Goal: Understand process/instructions: Learn about a topic

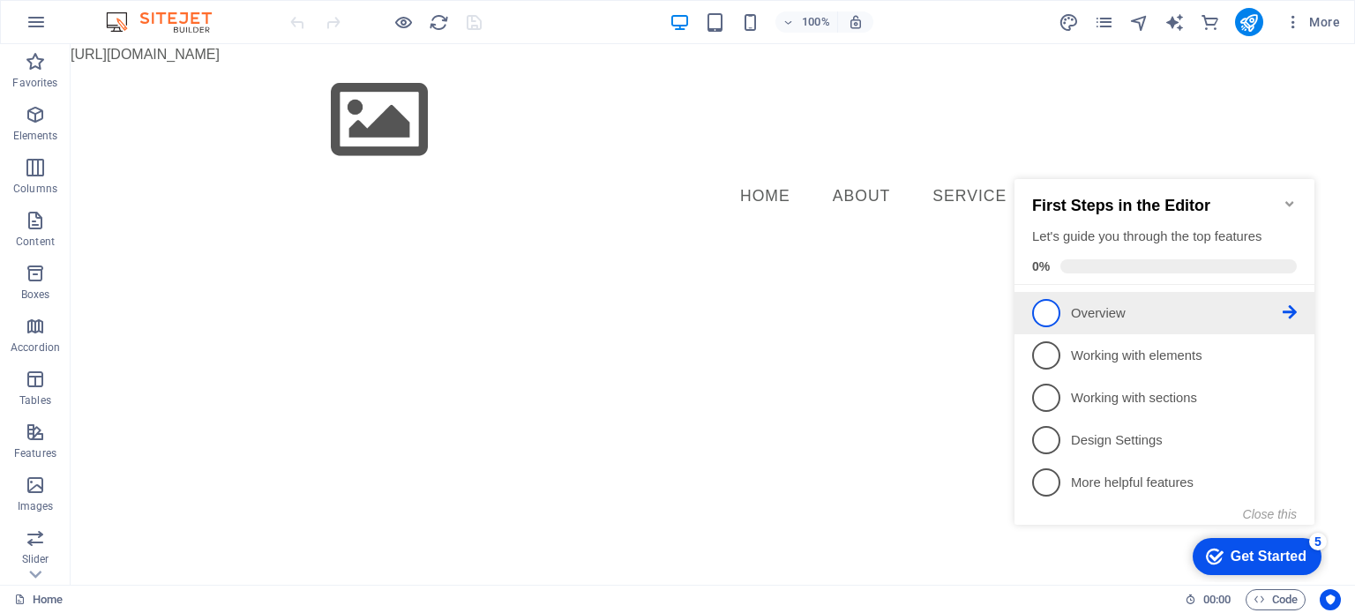
click at [1135, 312] on p "Overview - incomplete" at bounding box center [1177, 313] width 212 height 19
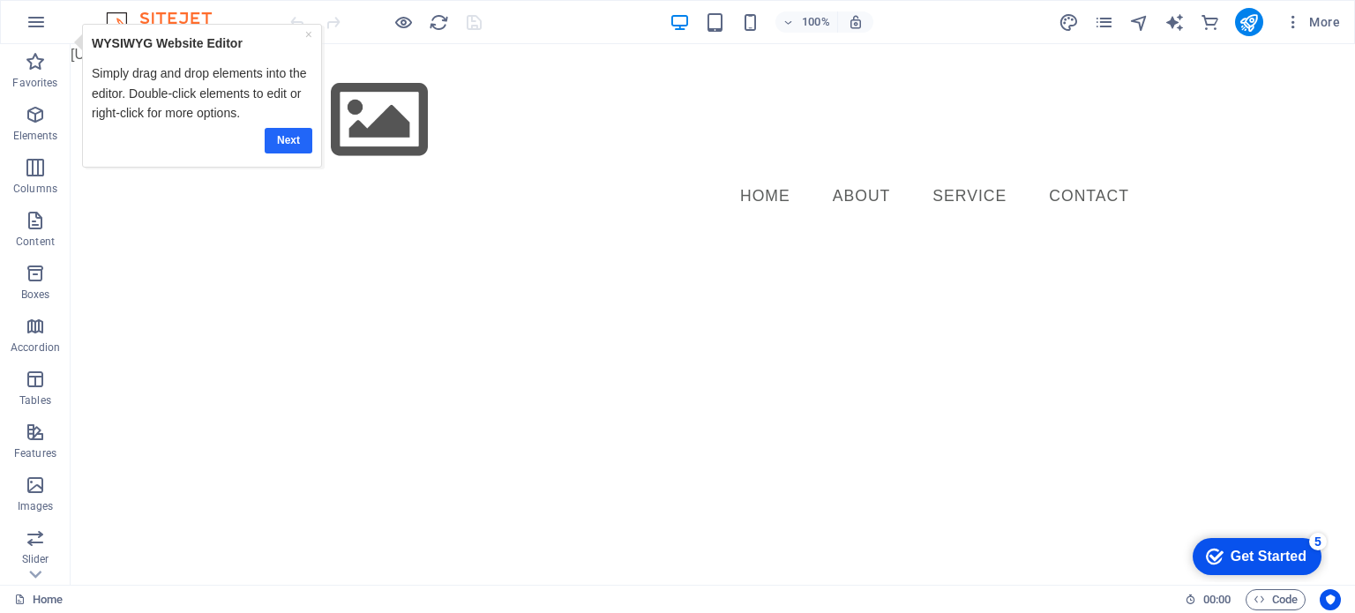
click at [293, 139] on link "Next" at bounding box center [289, 140] width 48 height 26
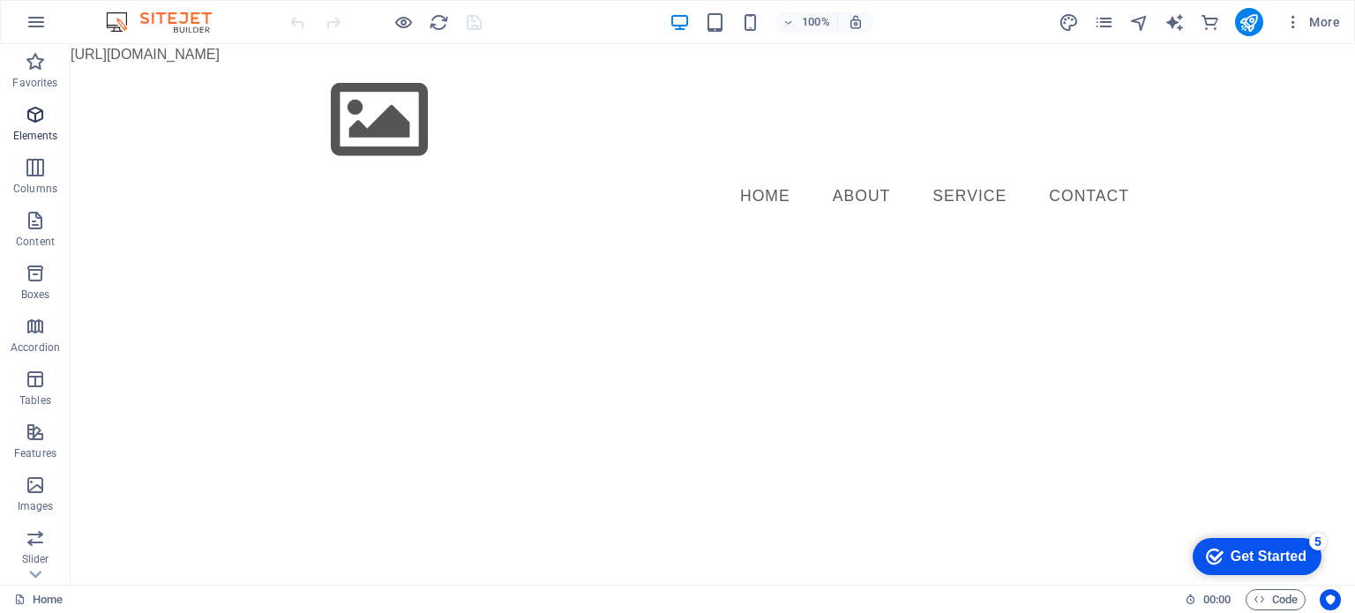
click at [41, 117] on icon "button" at bounding box center [35, 114] width 21 height 21
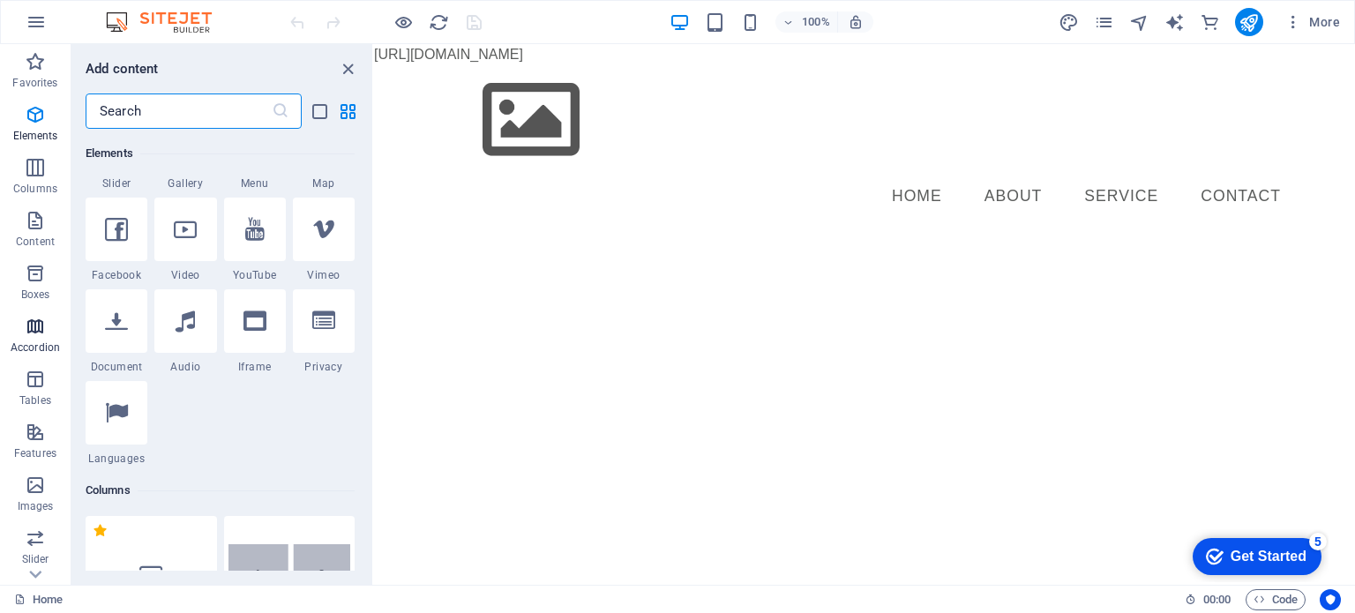
scroll to position [180, 0]
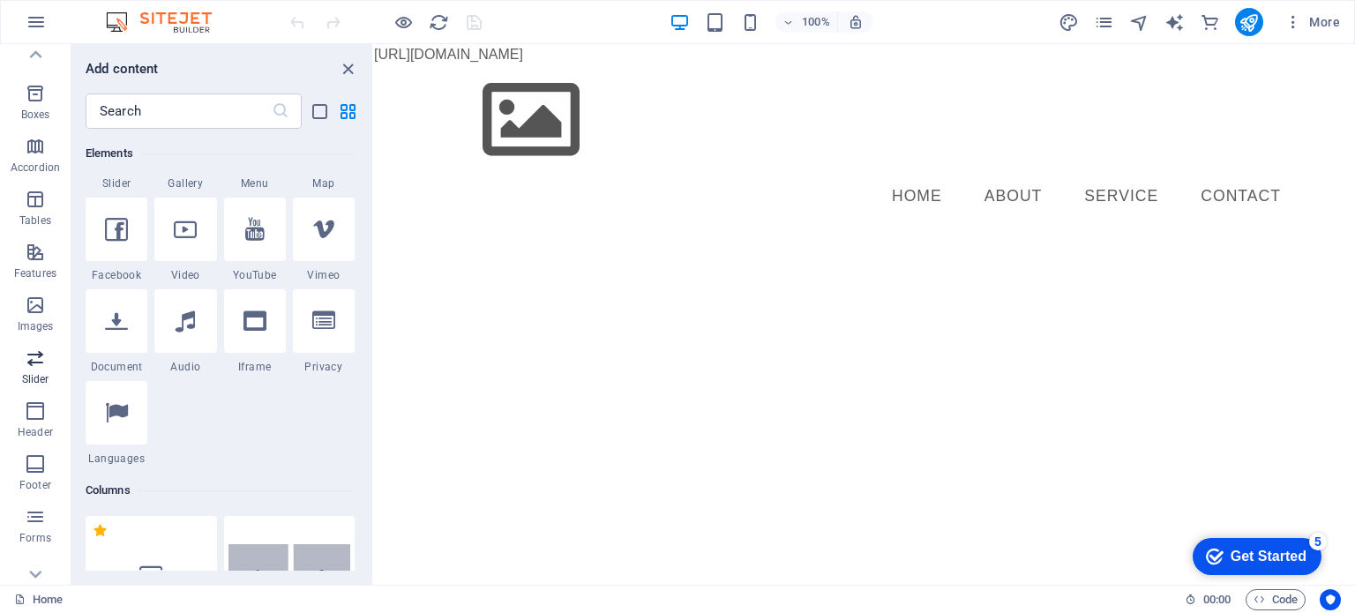
click at [39, 386] on p "Slider" at bounding box center [35, 379] width 27 height 14
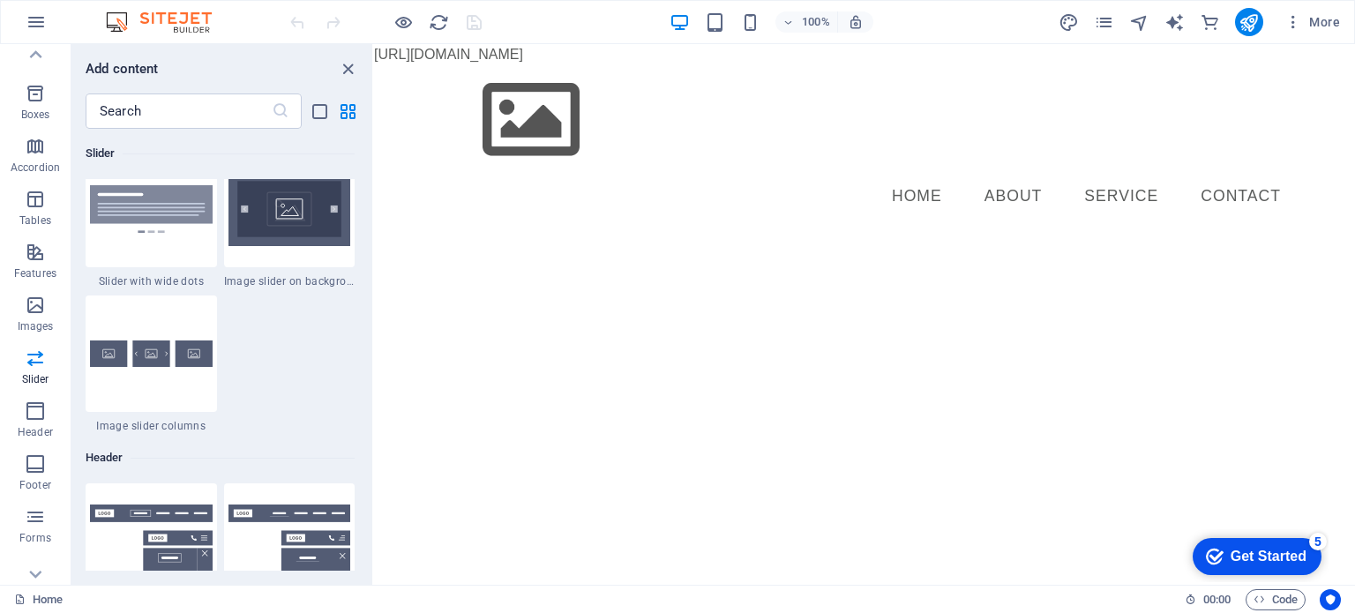
scroll to position [10576, 0]
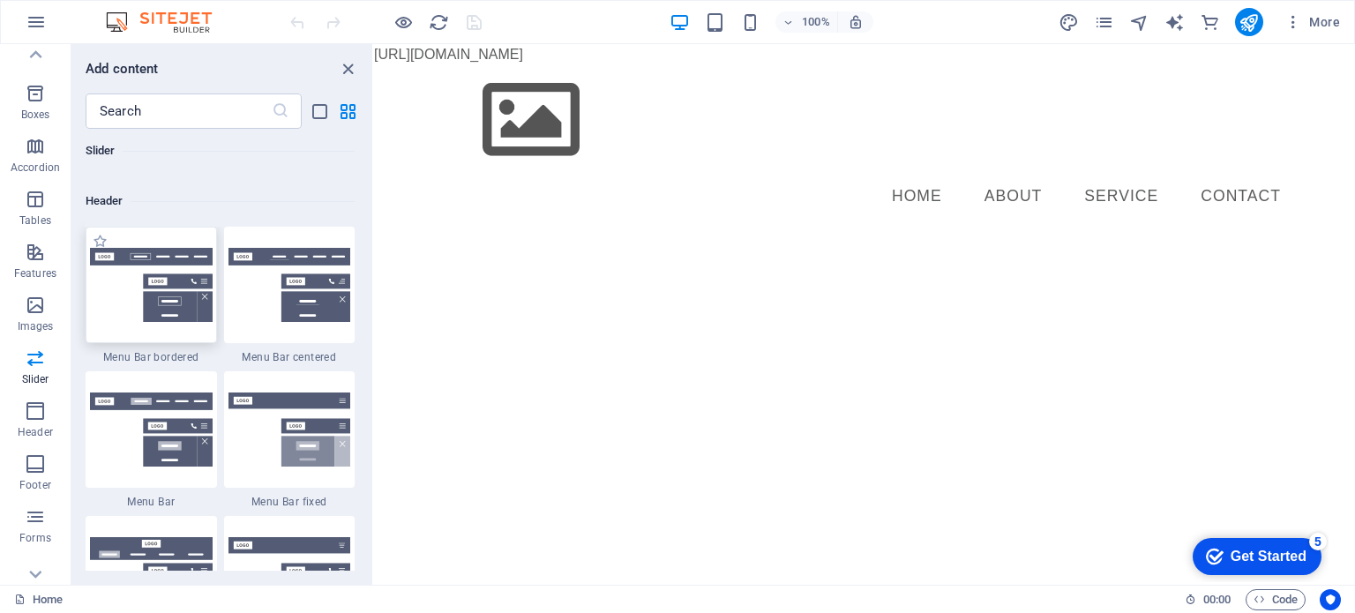
click at [171, 319] on img at bounding box center [151, 285] width 123 height 74
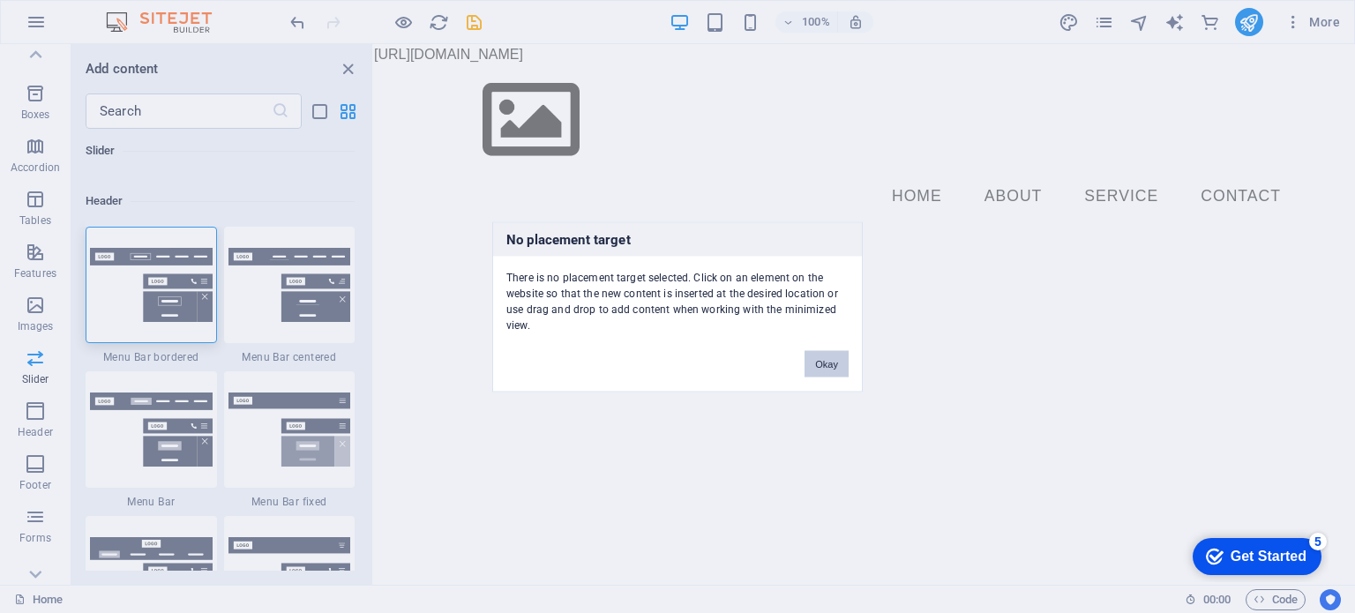
click at [810, 372] on button "Okay" at bounding box center [827, 363] width 44 height 26
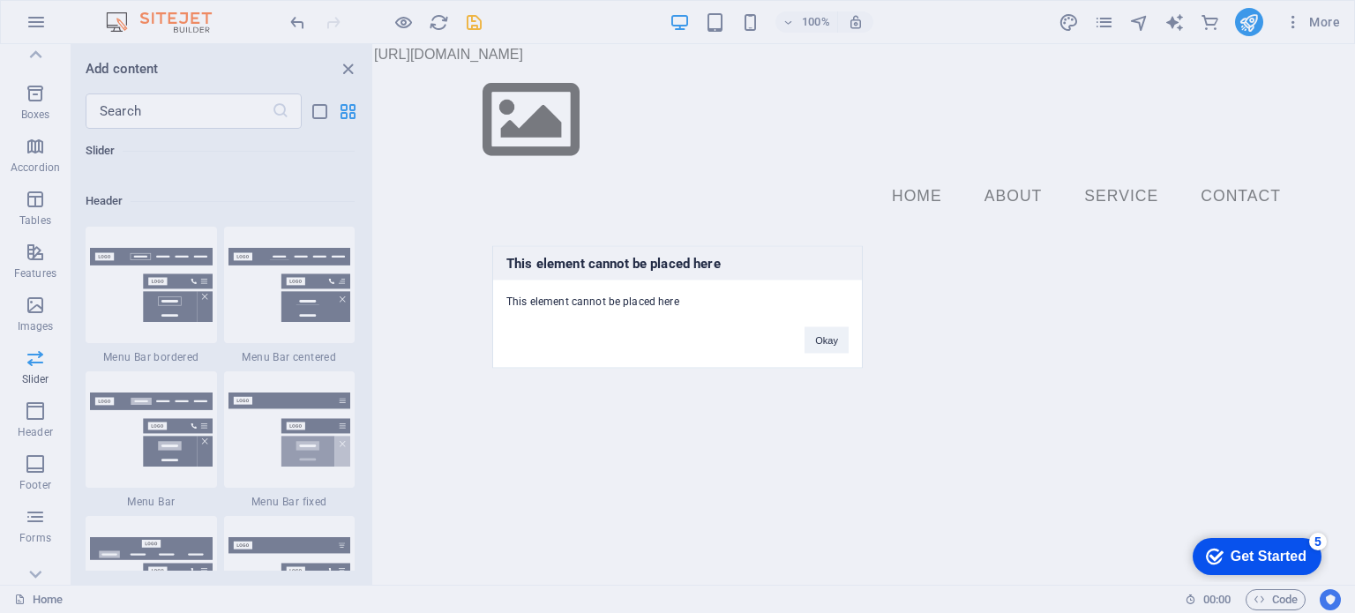
click at [852, 341] on div "Okay" at bounding box center [826, 331] width 71 height 45
click at [820, 342] on button "Okay" at bounding box center [827, 339] width 44 height 26
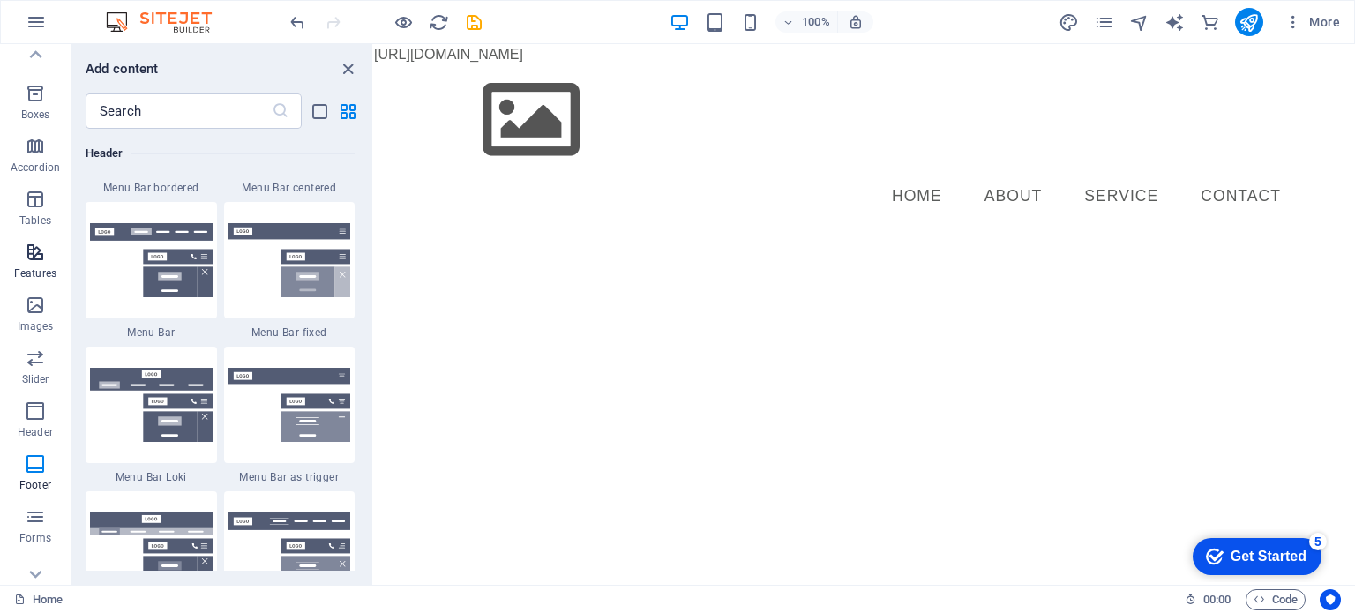
scroll to position [10737, 0]
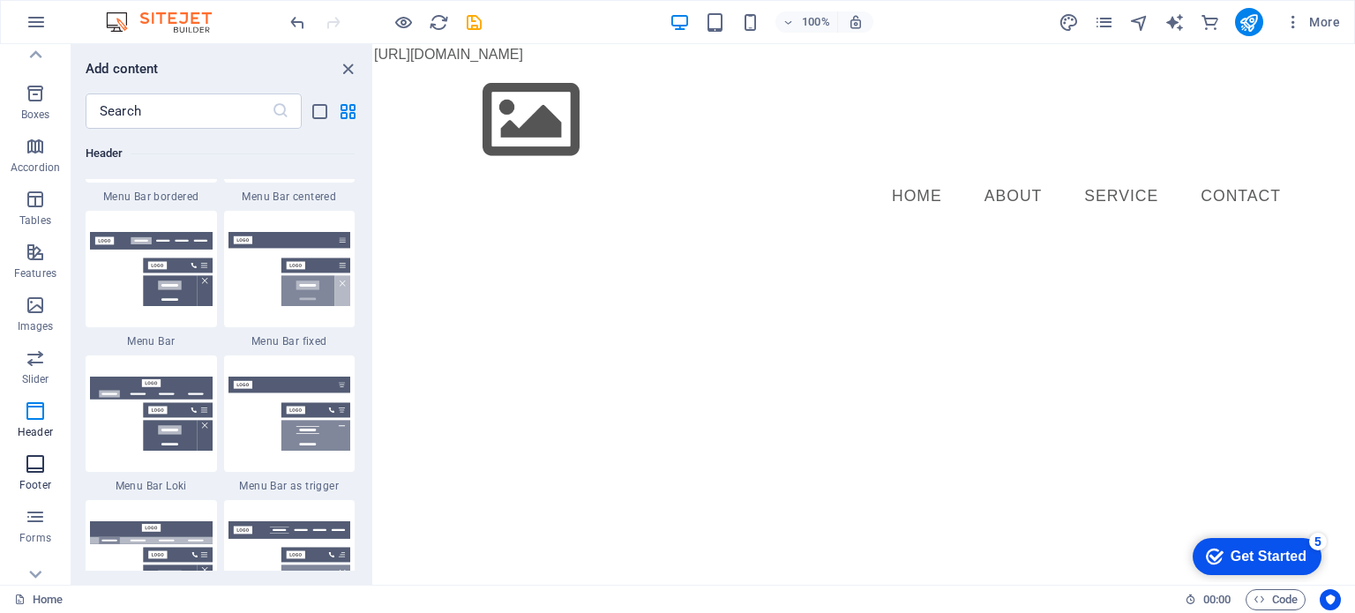
click at [25, 476] on span "Footer" at bounding box center [35, 474] width 71 height 42
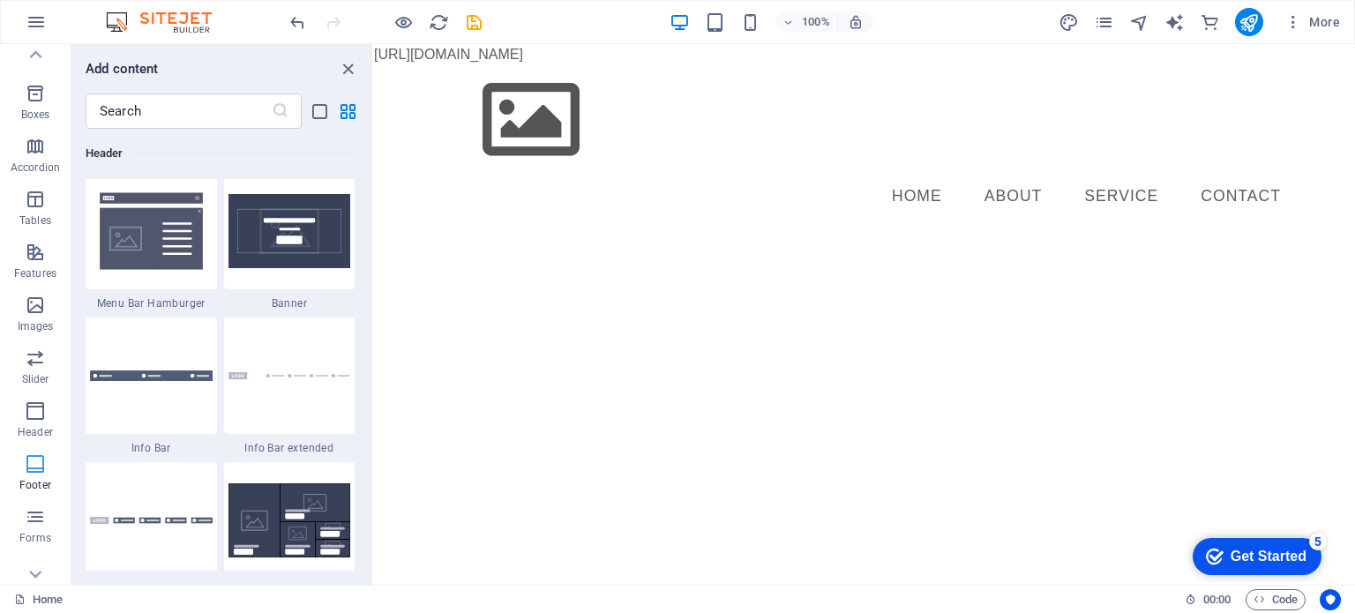
scroll to position [11680, 0]
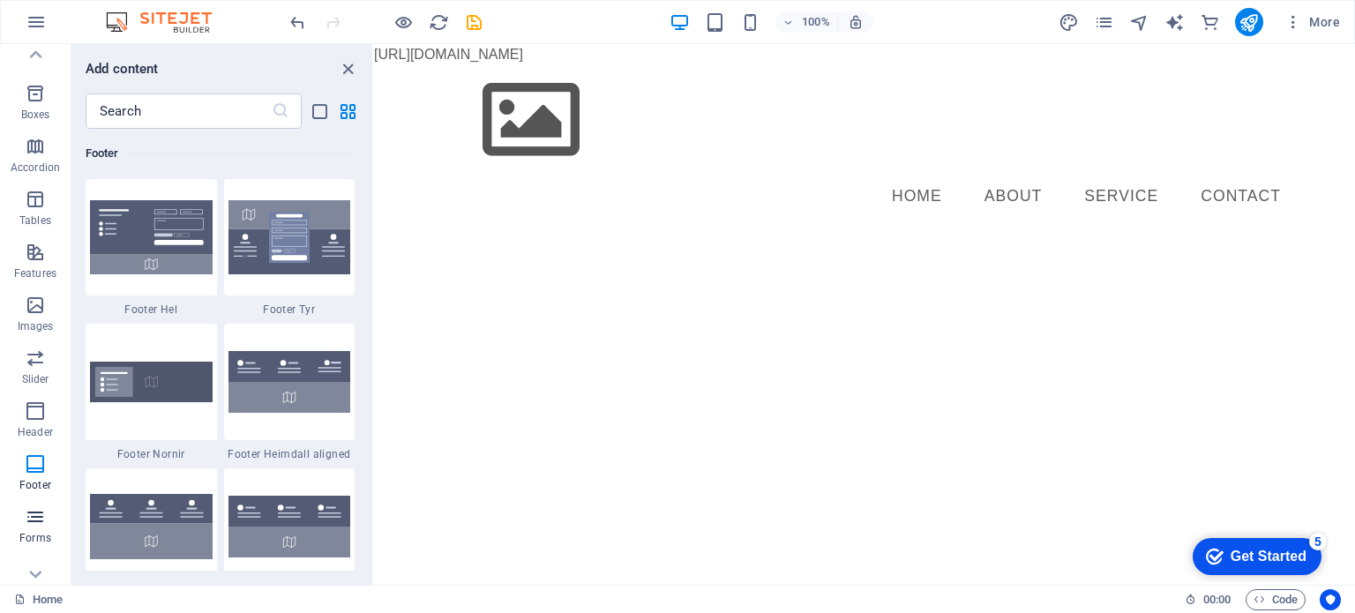
click at [32, 516] on icon "button" at bounding box center [35, 516] width 21 height 21
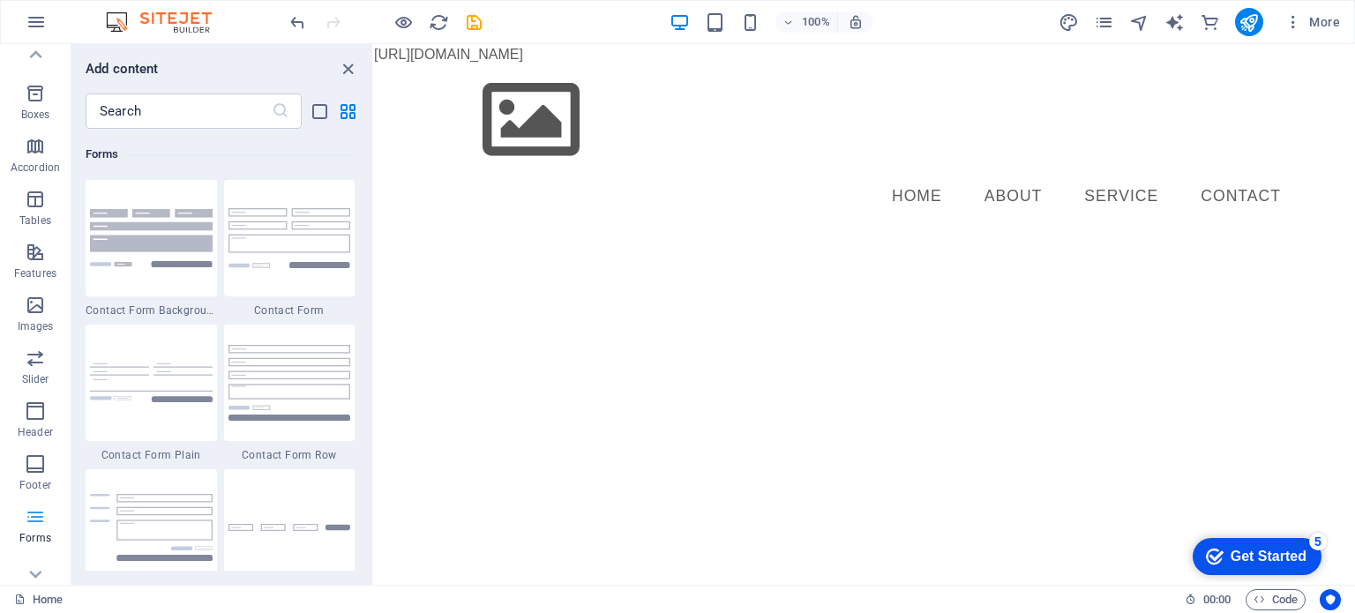
scroll to position [305, 0]
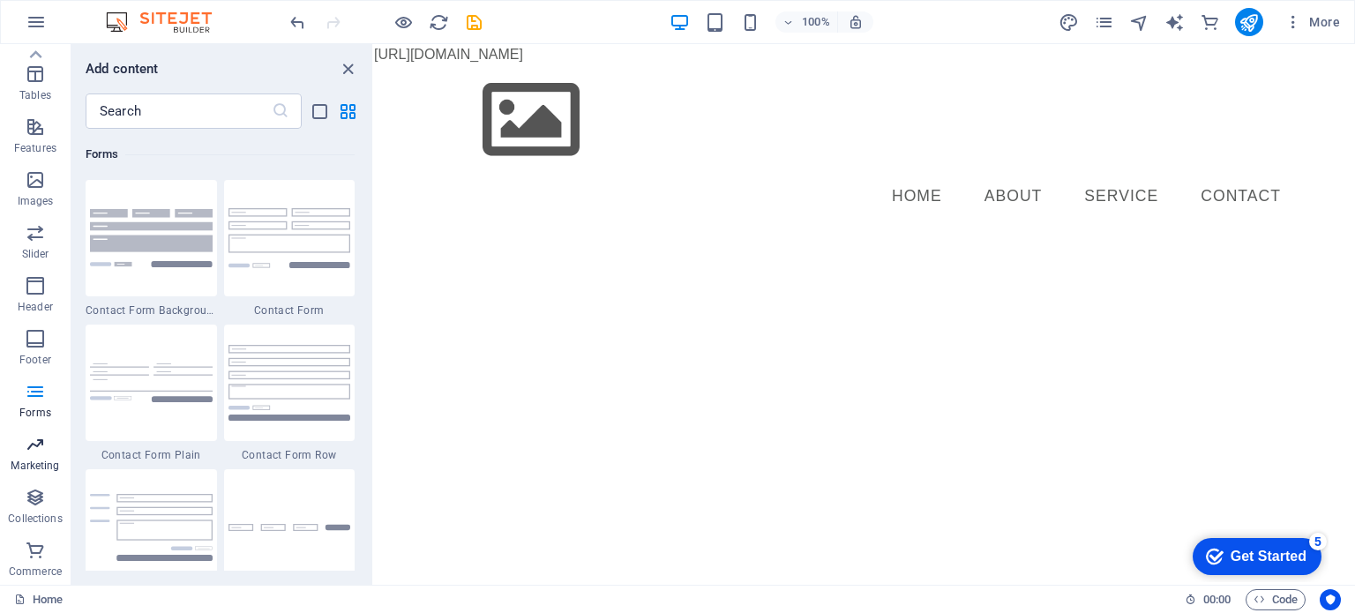
click at [32, 460] on p "Marketing" at bounding box center [35, 466] width 49 height 14
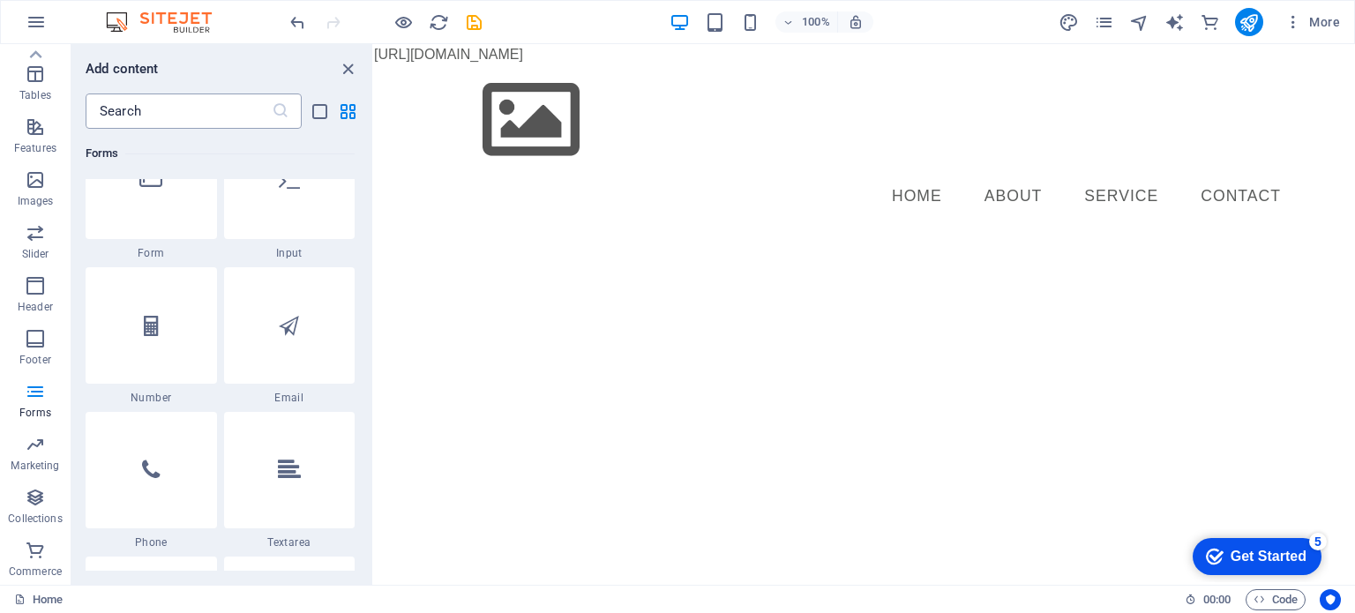
scroll to position [13327, 0]
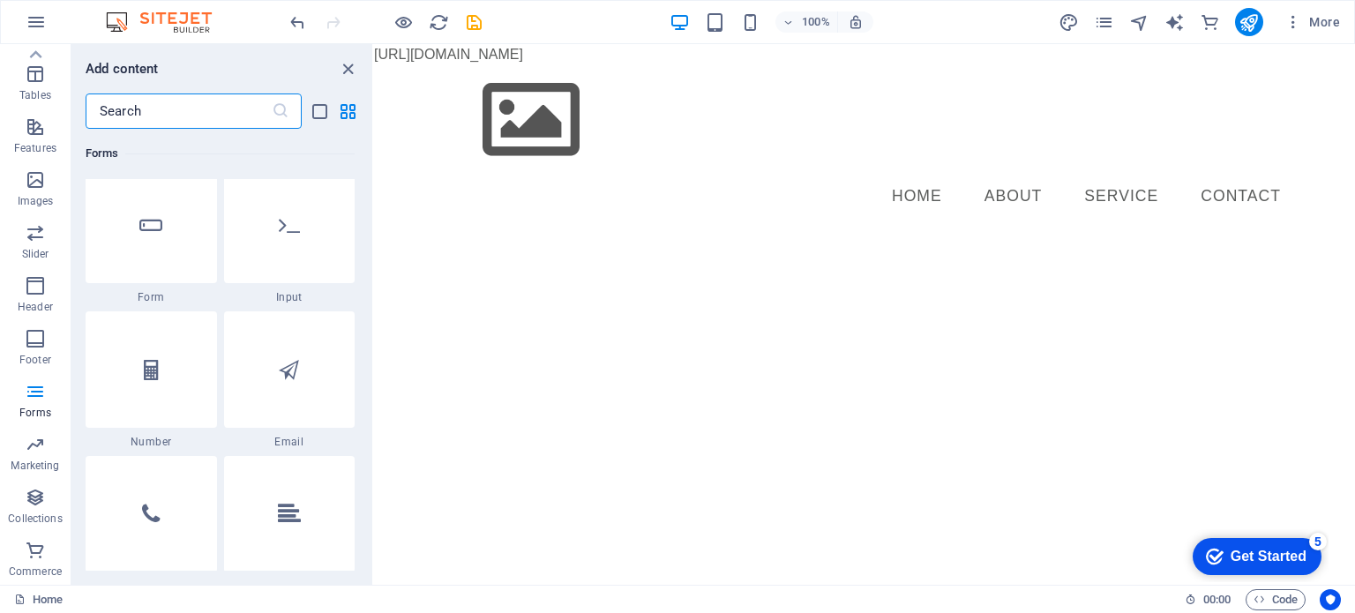
click at [236, 105] on input "text" at bounding box center [179, 111] width 186 height 35
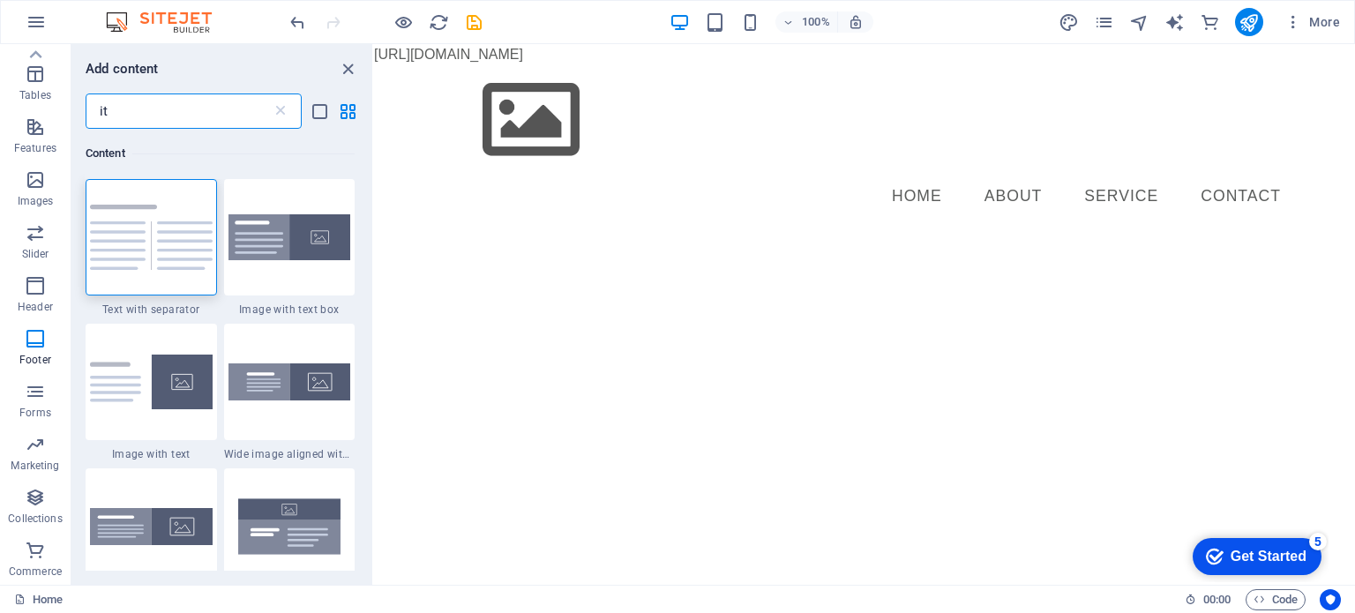
scroll to position [0, 0]
type input "i"
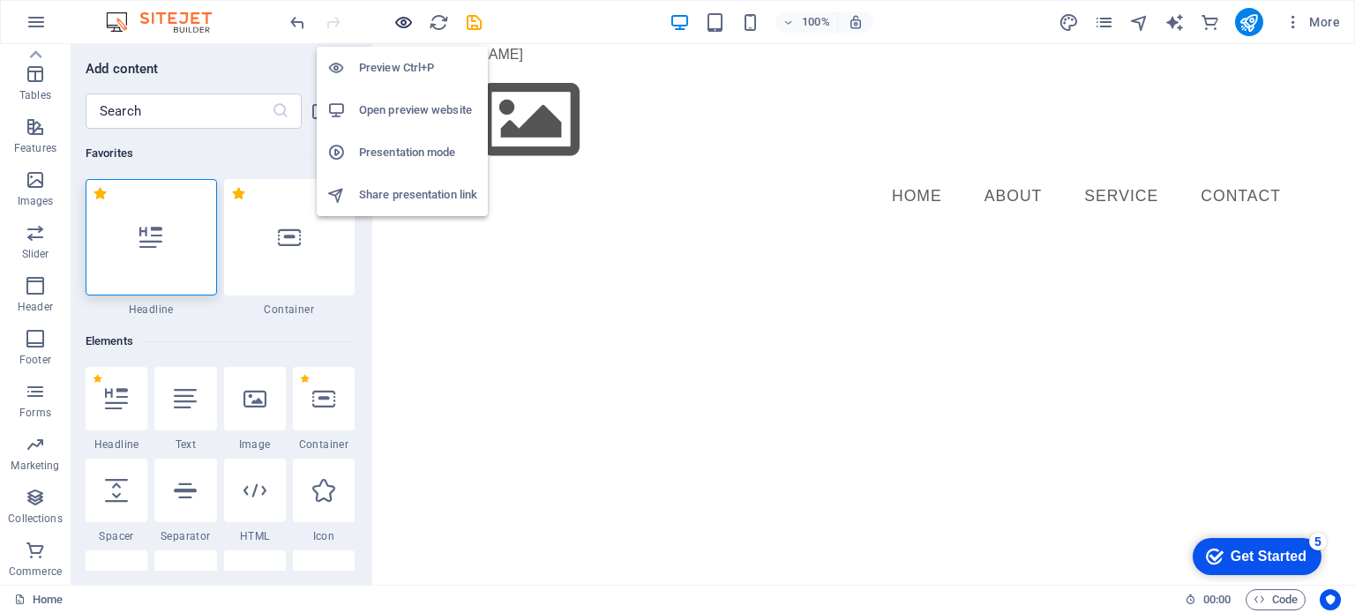
click at [402, 26] on icon "button" at bounding box center [403, 22] width 20 height 20
